Goal: Find specific page/section: Find specific page/section

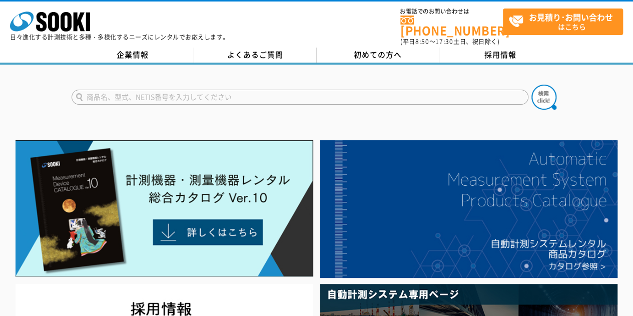
click at [151, 65] on div at bounding box center [316, 89] width 633 height 48
click at [151, 57] on div "企業情報 よくあるご質問 初めての方へ 採用情報" at bounding box center [316, 56] width 633 height 17
click at [146, 49] on link "企業情報" at bounding box center [133, 55] width 123 height 15
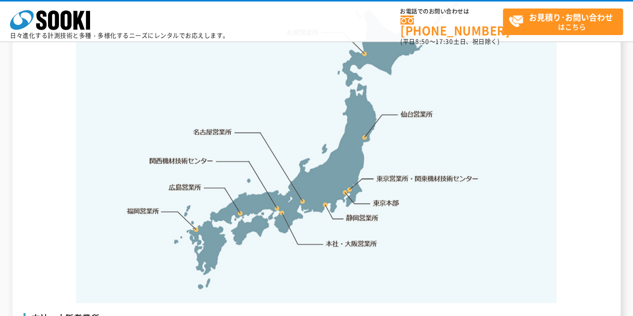
scroll to position [2125, 0]
click at [396, 173] on link "東京営業所・関東機材技術センター" at bounding box center [428, 178] width 103 height 10
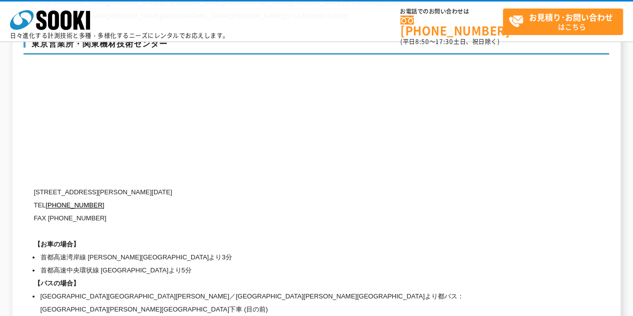
scroll to position [4202, 0]
